Goal: Information Seeking & Learning: Learn about a topic

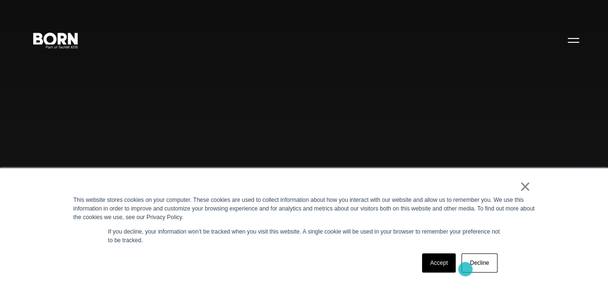
click at [465, 269] on link "Decline" at bounding box center [480, 262] width 36 height 19
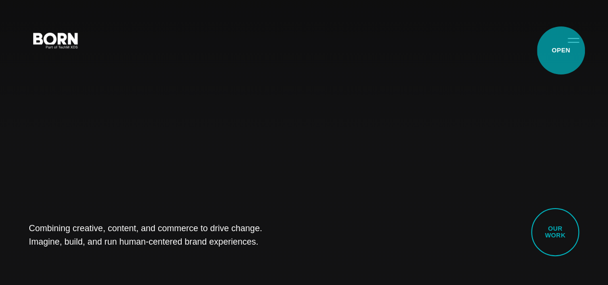
click at [562, 50] on button "Primary Menu" at bounding box center [573, 40] width 23 height 20
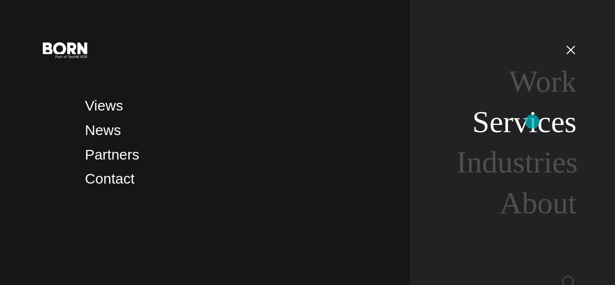
click at [533, 122] on link "Services" at bounding box center [525, 122] width 104 height 34
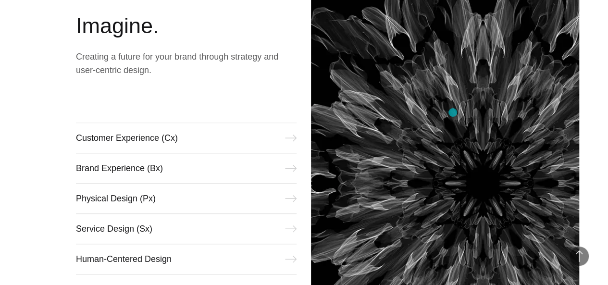
scroll to position [385, 0]
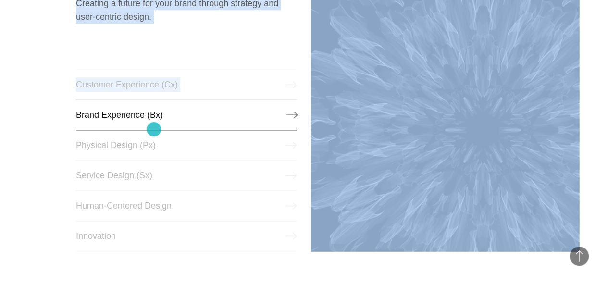
drag, startPoint x: 70, startPoint y: 82, endPoint x: 125, endPoint y: 122, distance: 68.1
click at [150, 130] on div "Imagine. Creating a future for your brand through strategy and user-centric des…" at bounding box center [304, 94] width 608 height 389
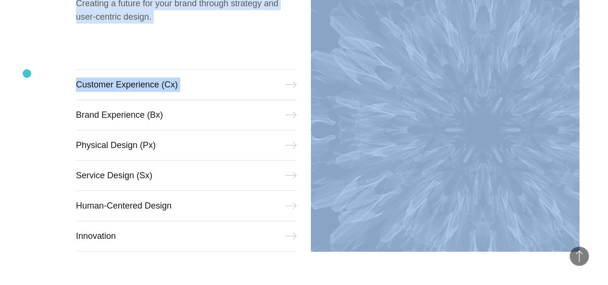
click at [27, 74] on div "Imagine. Creating a future for your brand through strategy and user-centric des…" at bounding box center [304, 94] width 608 height 389
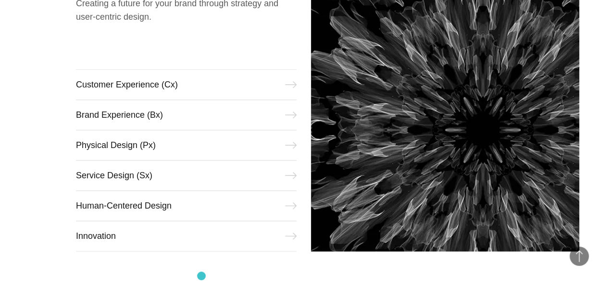
drag, startPoint x: 102, startPoint y: 96, endPoint x: 201, endPoint y: 276, distance: 205.9
click at [201, 276] on div "Imagine. Creating a future for your brand through strategy and user-centric des…" at bounding box center [304, 94] width 608 height 389
copy ul "Customer Experience (Cx) Brand Experience (Bx) Physical Design (Px) Service Des…"
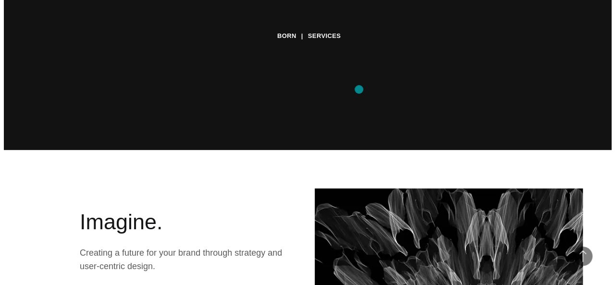
scroll to position [0, 0]
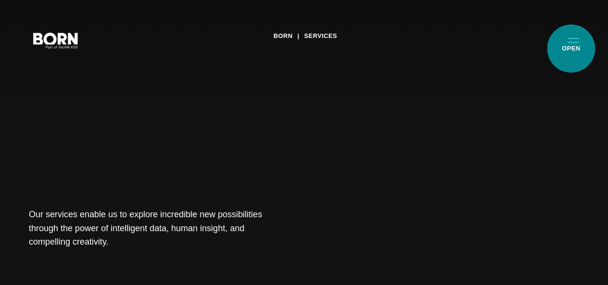
click at [571, 49] on button "Primary Menu" at bounding box center [573, 40] width 23 height 20
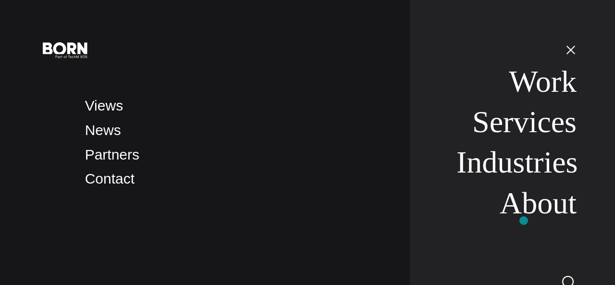
click at [524, 221] on li "About" at bounding box center [517, 204] width 120 height 36
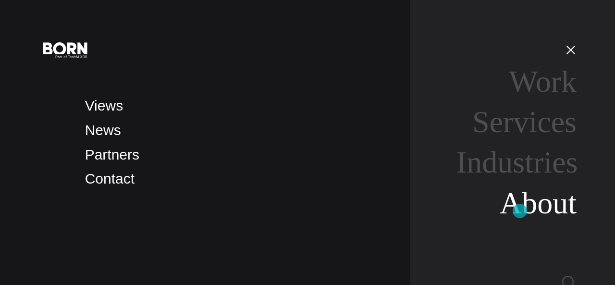
click at [520, 211] on link "About" at bounding box center [538, 203] width 77 height 34
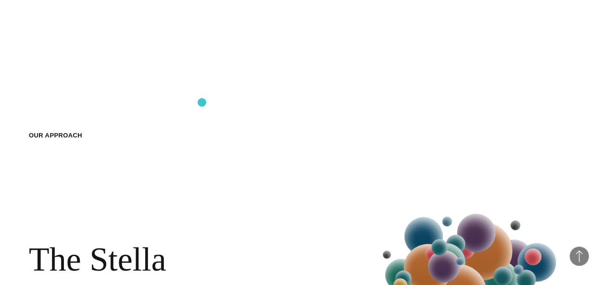
scroll to position [675, 0]
